Goal: Task Accomplishment & Management: Complete application form

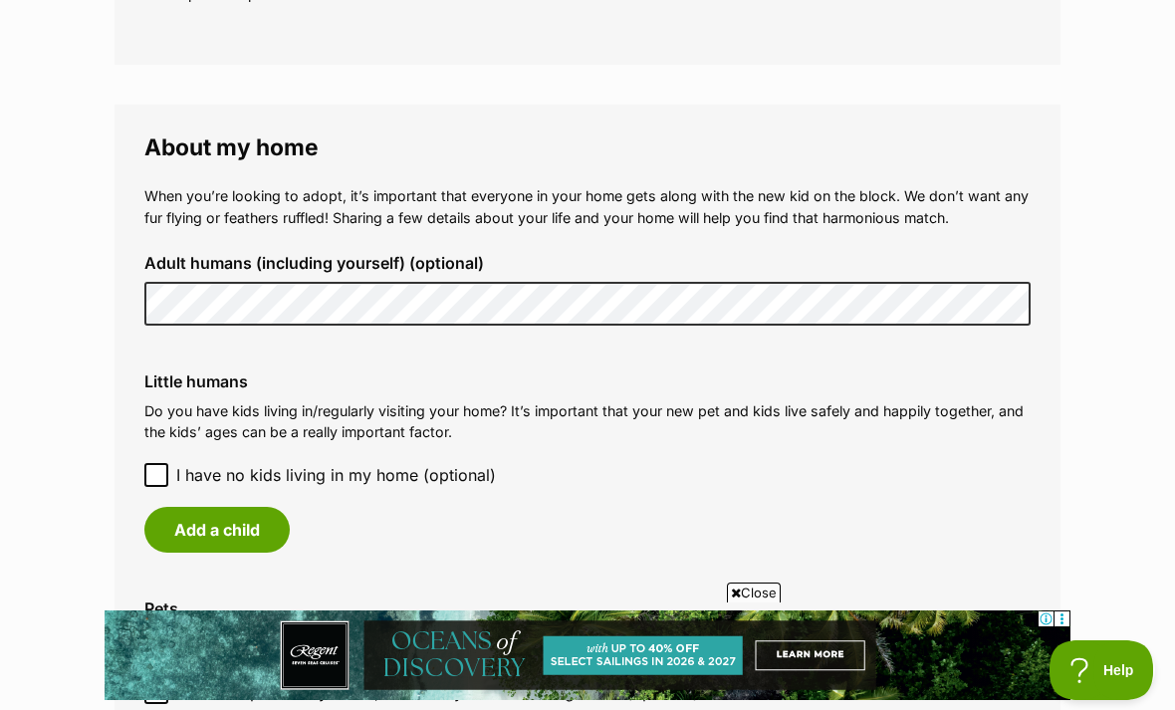
scroll to position [1362, 0]
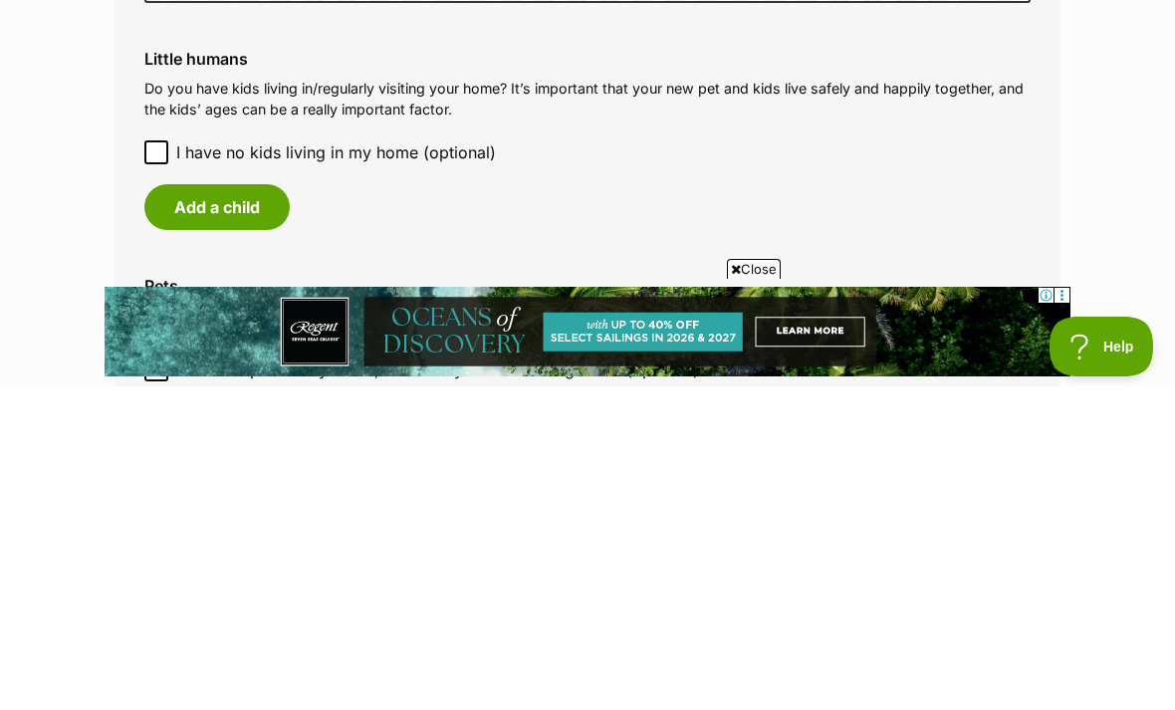
click at [228, 508] on button "Add a child" at bounding box center [216, 531] width 145 height 46
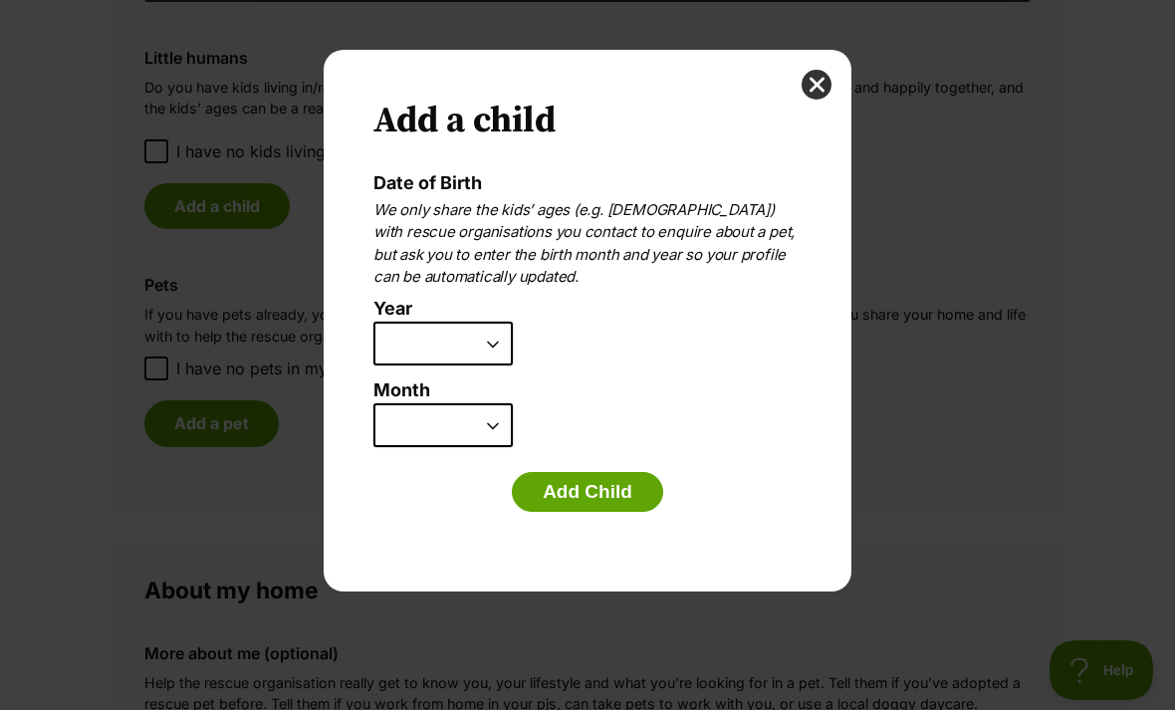
scroll to position [0, 0]
click at [504, 355] on select "2025 2024 2023 2022 2021 2020 2019 2018 2017 2016 2015 2014 2013 2012 2011 2010…" at bounding box center [442, 344] width 139 height 44
select select "2014"
click at [510, 415] on select "January February March April May June July August September October November De…" at bounding box center [442, 425] width 139 height 44
click at [505, 429] on select "January February March April May June July August September October November De…" at bounding box center [442, 425] width 139 height 44
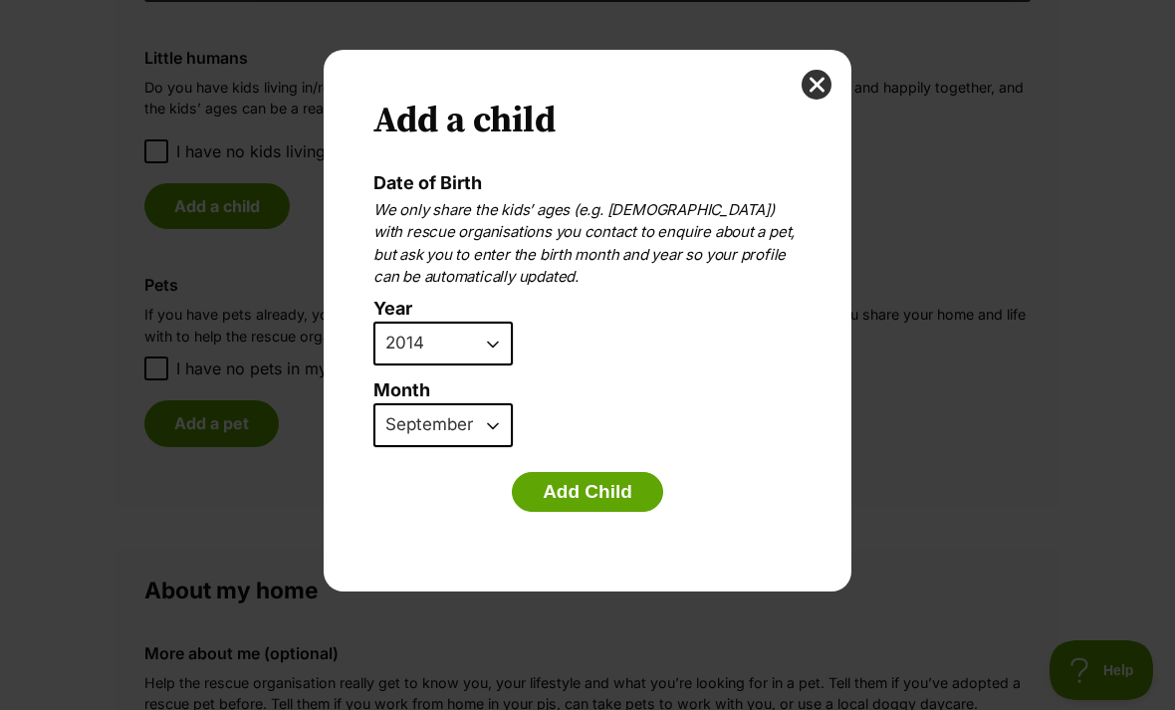
select select "4"
click at [617, 484] on button "Add Child" at bounding box center [587, 492] width 151 height 40
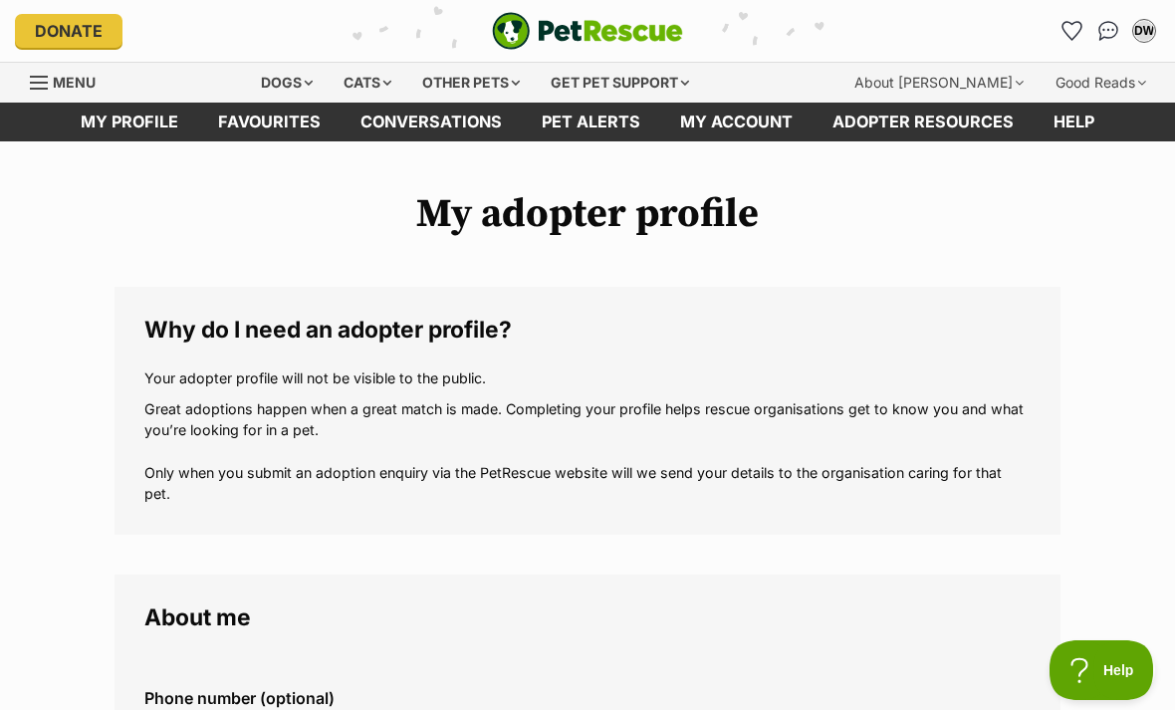
scroll to position [1687, 0]
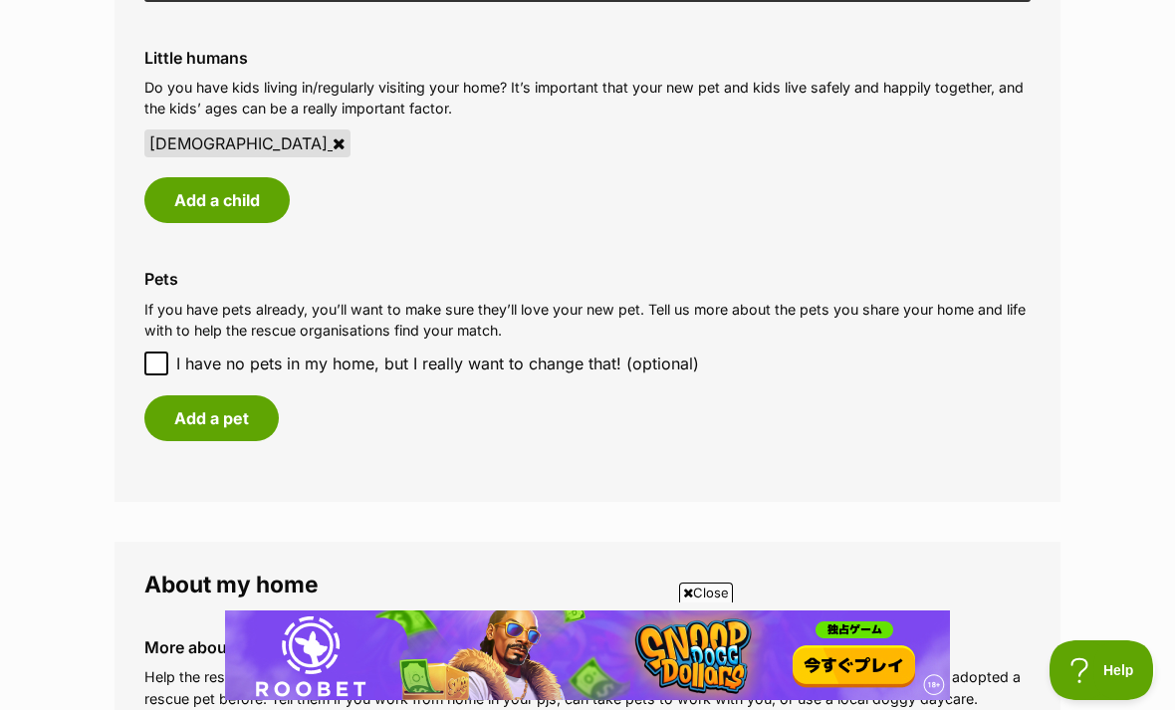
click at [241, 186] on button "Add a child" at bounding box center [216, 200] width 145 height 46
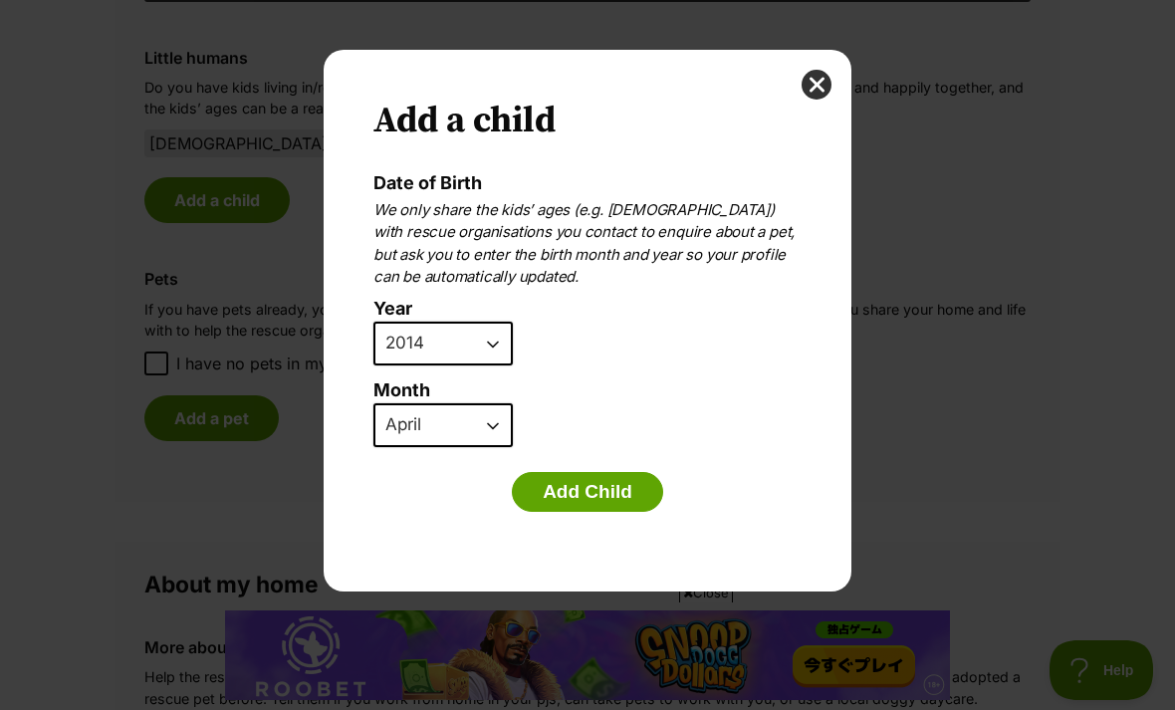
scroll to position [0, 0]
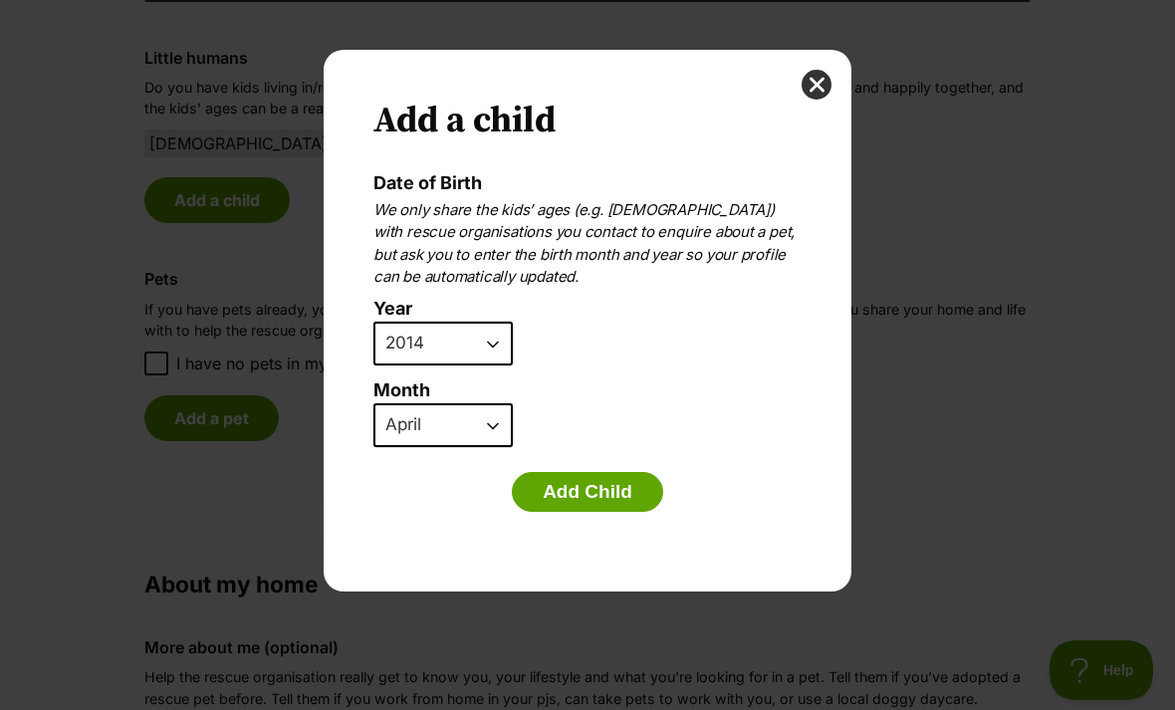
click at [506, 342] on select "2025 2024 2023 2022 2021 2020 2019 2018 2017 2016 2015 2014 2013 2012 2011 2010…" at bounding box center [442, 344] width 139 height 44
select select "2017"
click at [503, 423] on select "January February March April May June July August September October November De…" at bounding box center [442, 425] width 139 height 44
select select "9"
click at [605, 500] on button "Add Child" at bounding box center [587, 492] width 151 height 40
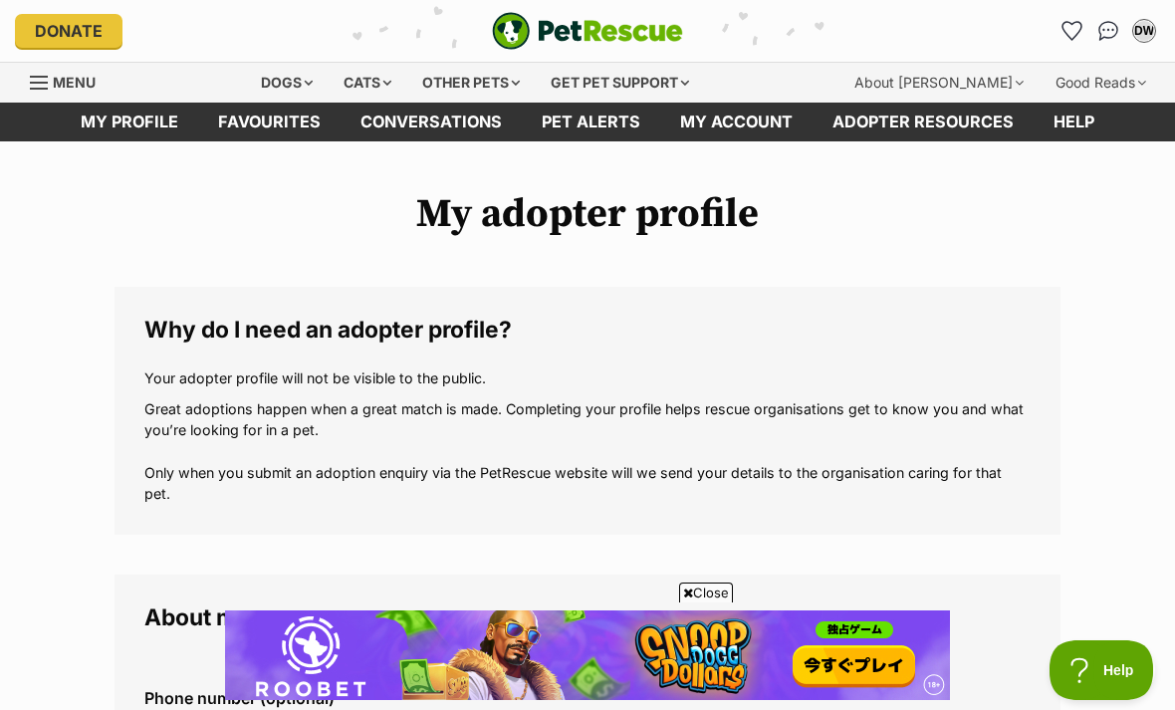
scroll to position [1687, 0]
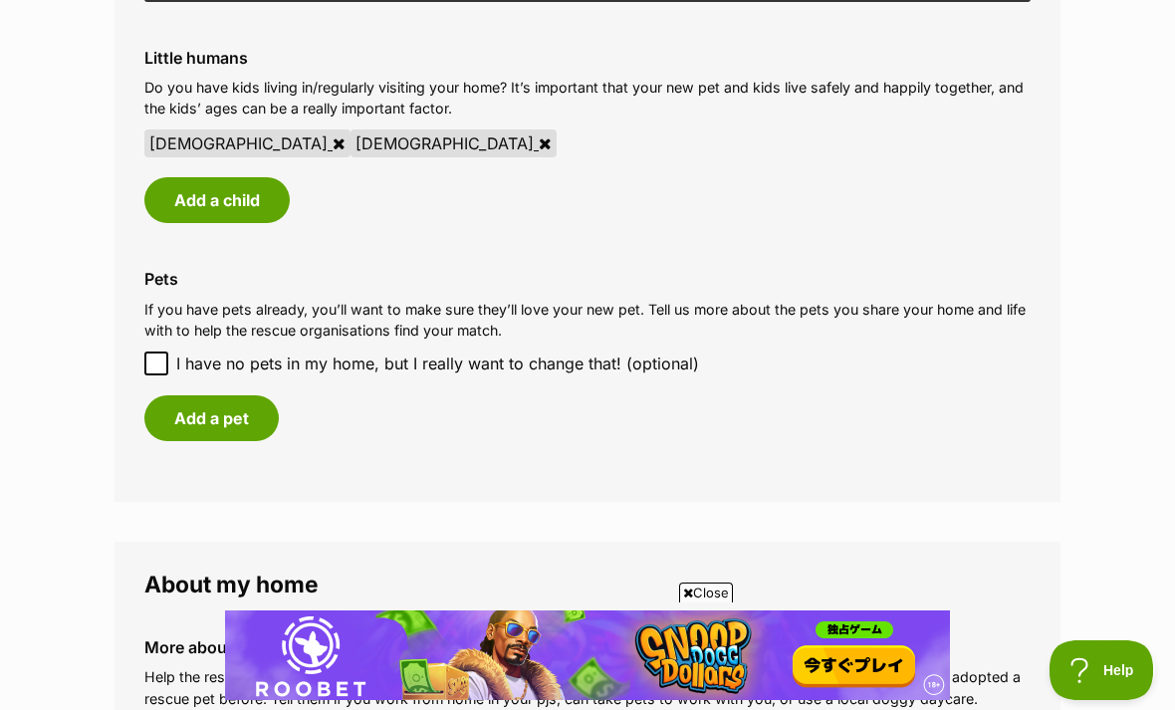
click at [163, 352] on input "I have no pets in my home, but I really want to change that! (optional)" at bounding box center [156, 363] width 24 height 24
checkbox input "true"
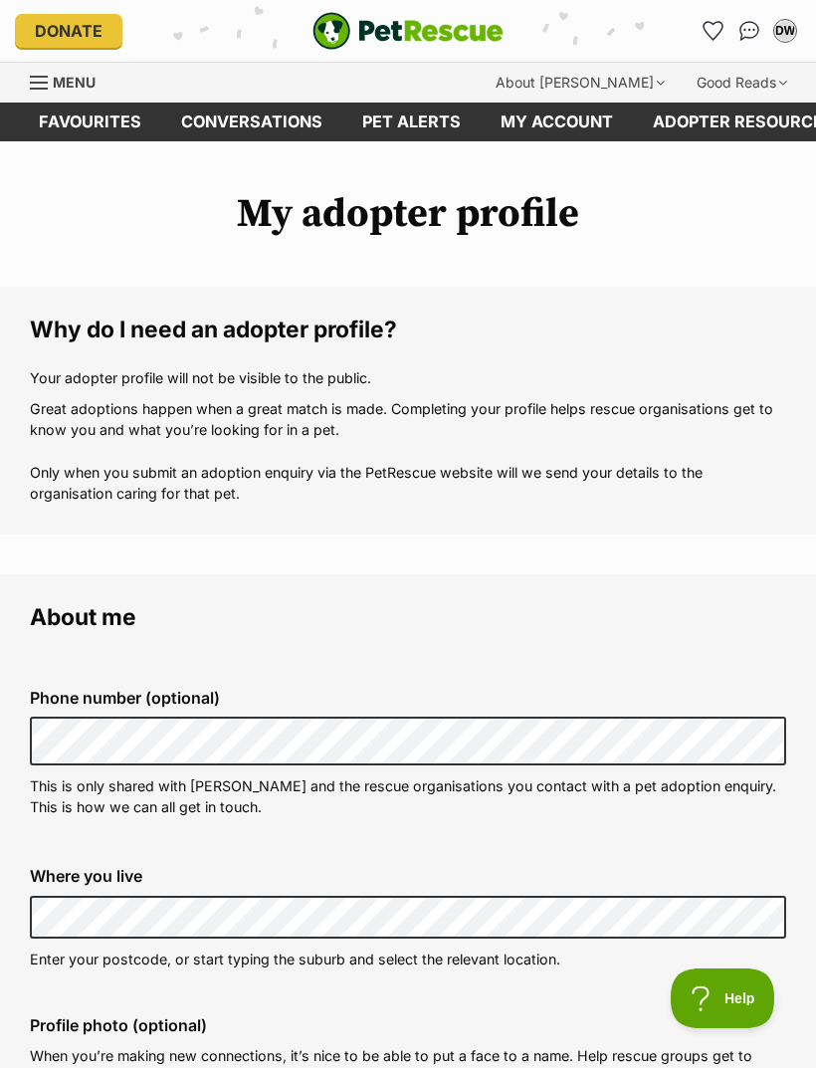
scroll to position [2, 0]
